Goal: Task Accomplishment & Management: Complete application form

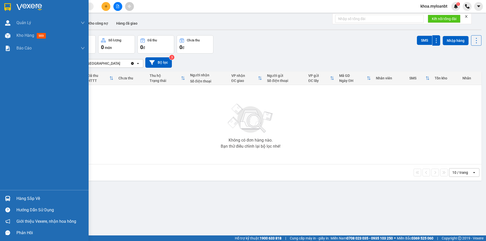
click at [9, 193] on div "Hàng sắp về" at bounding box center [44, 197] width 89 height 11
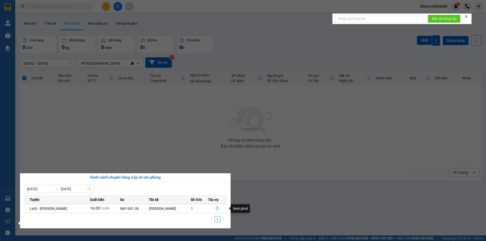
click at [218, 207] on icon "file-done" at bounding box center [218, 208] width 4 height 4
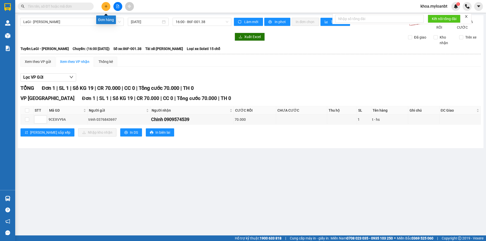
click at [107, 8] on button at bounding box center [106, 6] width 9 height 9
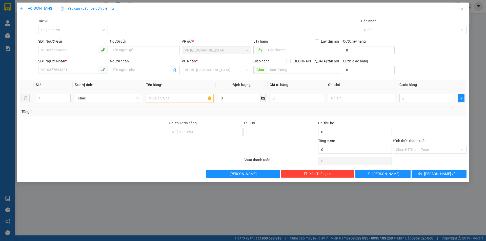
drag, startPoint x: 176, startPoint y: 99, endPoint x: 179, endPoint y: 93, distance: 5.8
click at [176, 99] on input "text" at bounding box center [179, 98] width 67 height 8
type input "t-"
click at [241, 101] on input "0" at bounding box center [239, 98] width 43 height 8
type input "68"
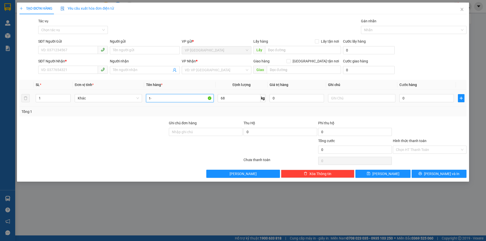
click at [172, 98] on input "t-" at bounding box center [179, 98] width 67 height 8
type input "t- đồ gỗ"
click at [73, 49] on input "SĐT Người Gửi" at bounding box center [68, 50] width 60 height 8
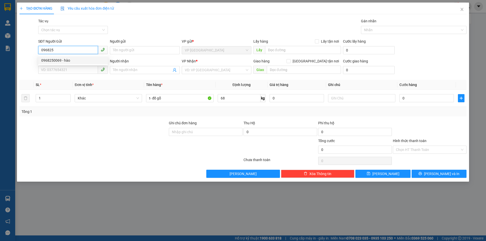
click at [72, 59] on div "0968250069 - hào" at bounding box center [73, 60] width 64 height 6
type input "0968250069"
type input "hào"
type input "0931311431"
type input "vũ"
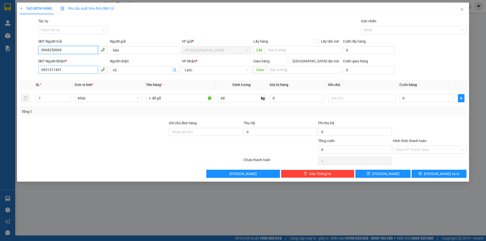
type input "0968250069"
click at [80, 70] on input "0931311431" at bounding box center [68, 70] width 60 height 8
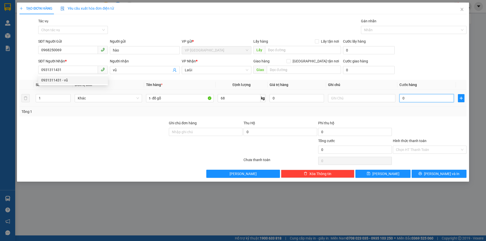
click at [446, 98] on input "0" at bounding box center [427, 98] width 54 height 8
type input "1"
type input "14"
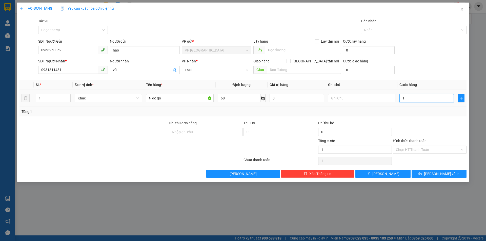
type input "14"
type input "140"
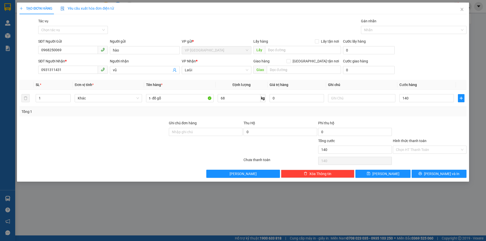
click at [443, 117] on div "Transit Pickup Surcharge Ids Transit Deliver Surcharge Ids Transit Deliver Surc…" at bounding box center [243, 97] width 447 height 159
type input "140.000"
click at [429, 171] on button "[PERSON_NAME] và In" at bounding box center [439, 173] width 55 height 8
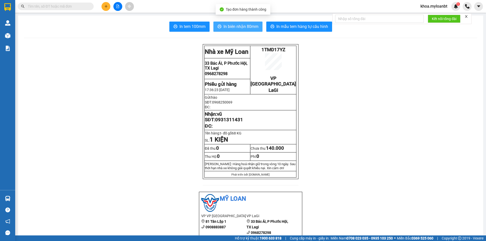
click at [241, 31] on button "In biên nhận 80mm" at bounding box center [238, 27] width 49 height 10
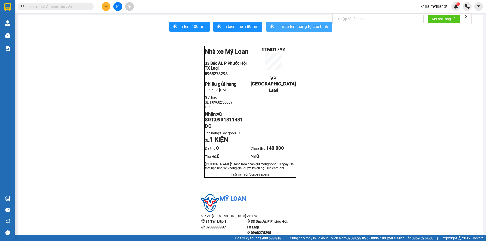
drag, startPoint x: 295, startPoint y: 29, endPoint x: 299, endPoint y: 26, distance: 4.8
click at [295, 29] on span "In mẫu tem hàng tự cấu hình" at bounding box center [303, 26] width 52 height 6
click at [105, 6] on icon "plus" at bounding box center [106, 7] width 4 height 4
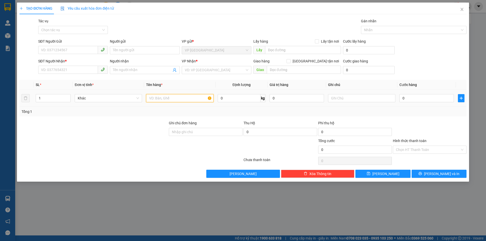
click at [158, 96] on input "text" at bounding box center [179, 98] width 67 height 8
click at [152, 99] on input "tt- pt" at bounding box center [179, 98] width 67 height 8
type input "t- pt"
click at [231, 100] on input "0" at bounding box center [239, 98] width 43 height 8
type input "12.8"
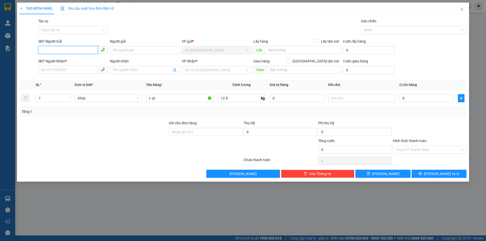
drag, startPoint x: 84, startPoint y: 51, endPoint x: 84, endPoint y: 49, distance: 2.5
click at [84, 51] on input "SĐT Người Gửi" at bounding box center [68, 50] width 60 height 8
click at [71, 60] on div "0979796040 - A Tài" at bounding box center [73, 60] width 64 height 6
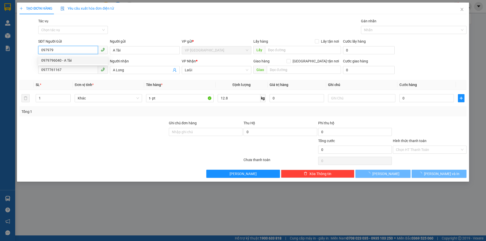
type input "0979796040"
type input "A Tài"
type input "0977761167"
type input "A Long"
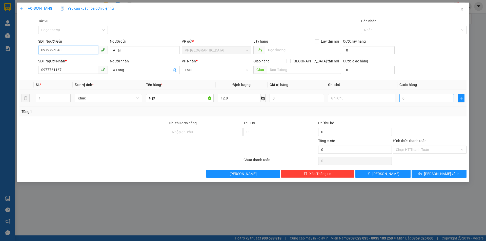
type input "0979796040"
click at [402, 96] on input "0" at bounding box center [427, 98] width 54 height 8
type input "6"
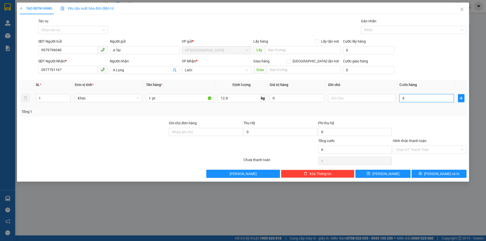
type input "60"
type input "60.000"
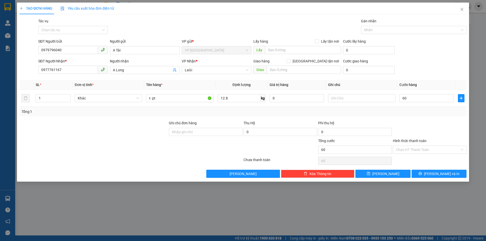
type input "60.000"
click at [417, 132] on div at bounding box center [430, 129] width 75 height 18
click at [428, 176] on button "[PERSON_NAME] và In" at bounding box center [439, 173] width 55 height 8
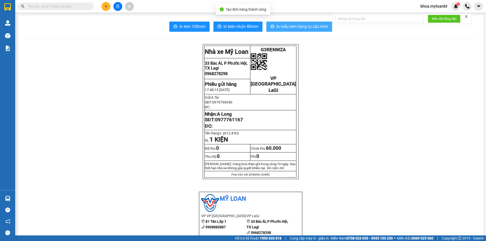
click at [321, 26] on span "In mẫu tem hàng tự cấu hình" at bounding box center [303, 26] width 52 height 6
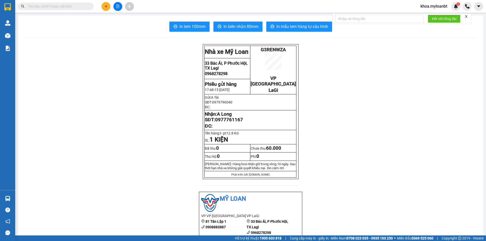
click at [107, 9] on button at bounding box center [106, 6] width 9 height 9
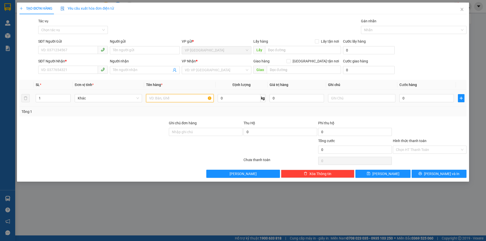
click at [180, 100] on input "text" at bounding box center [179, 98] width 67 height 8
click at [150, 98] on input "bb- bánh trung thu" at bounding box center [179, 98] width 67 height 8
type input "b- bánh trung thu"
click at [77, 55] on div "SĐT Người Gửi VD: 0371234567" at bounding box center [73, 47] width 70 height 18
type input "0916888253"
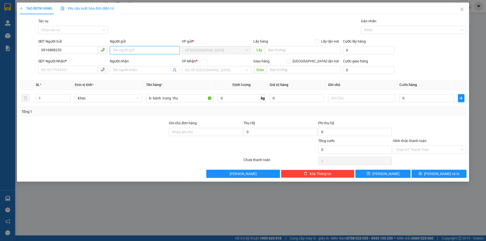
click at [130, 51] on input "Người gửi" at bounding box center [145, 50] width 70 height 8
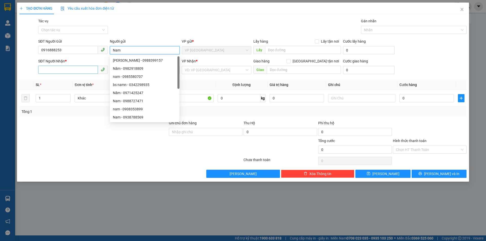
type input "Nam"
click at [76, 68] on input "SĐT Người Nhận *" at bounding box center [68, 70] width 60 height 8
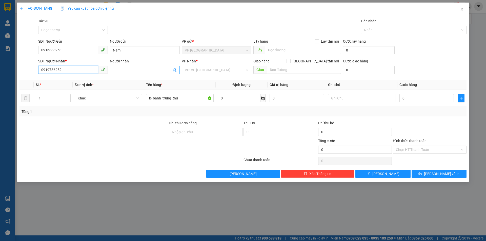
type input "0919786252"
click at [142, 68] on input "Người nhận" at bounding box center [142, 70] width 59 height 6
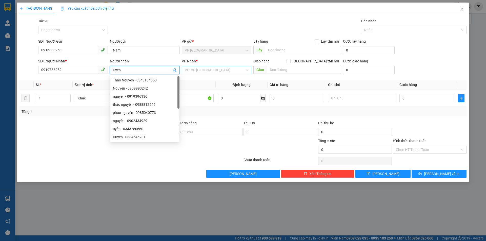
type input "Uyên"
click at [195, 72] on input "search" at bounding box center [215, 70] width 60 height 8
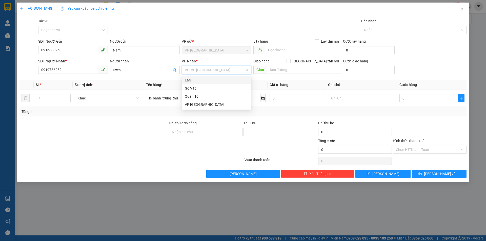
click at [190, 80] on div "LaGi" at bounding box center [217, 80] width 64 height 6
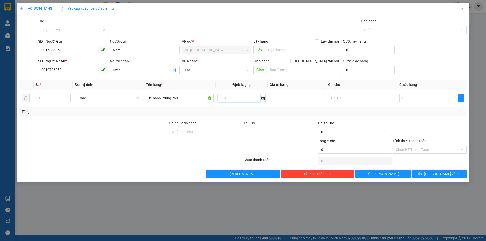
type input "3.4"
click at [385, 117] on div "Transit Pickup Surcharge Ids Transit Deliver Surcharge Ids Transit Deliver Surc…" at bounding box center [243, 97] width 447 height 159
click at [406, 98] on input "0" at bounding box center [427, 98] width 54 height 8
type input "4"
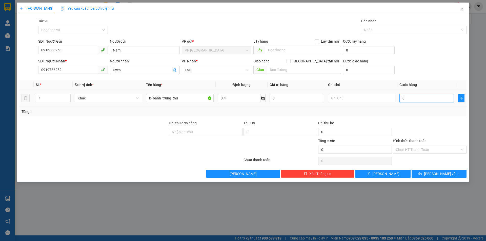
type input "4"
type input "40"
click at [408, 151] on input "Hình thức thanh toán" at bounding box center [428, 150] width 64 height 8
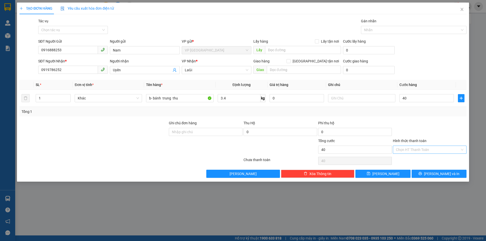
type input "40.000"
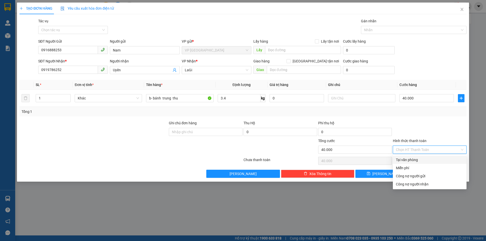
click at [408, 156] on div "Tại văn phòng" at bounding box center [430, 160] width 74 height 8
type input "0"
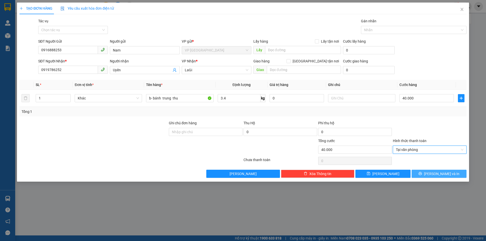
click at [433, 173] on button "[PERSON_NAME] và In" at bounding box center [439, 173] width 55 height 8
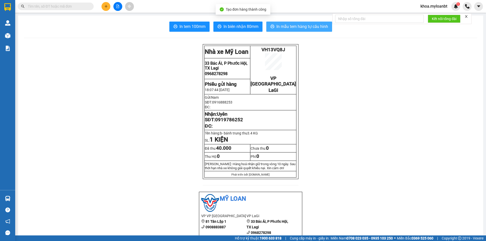
click at [293, 25] on span "In mẫu tem hàng tự cấu hình" at bounding box center [303, 26] width 52 height 6
